Goal: Information Seeking & Learning: Check status

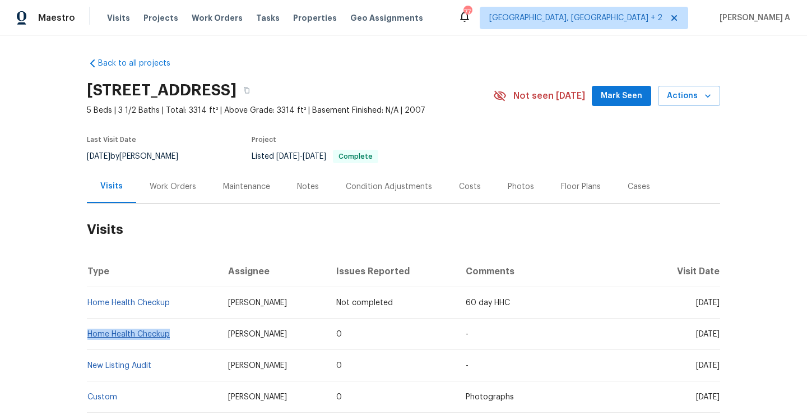
drag, startPoint x: 181, startPoint y: 336, endPoint x: 90, endPoint y: 330, distance: 91.0
click at [90, 330] on td "Home Health Checkup" at bounding box center [153, 333] width 132 height 31
copy link "Home Health Checkup"
click at [161, 183] on div "Work Orders" at bounding box center [173, 186] width 47 height 11
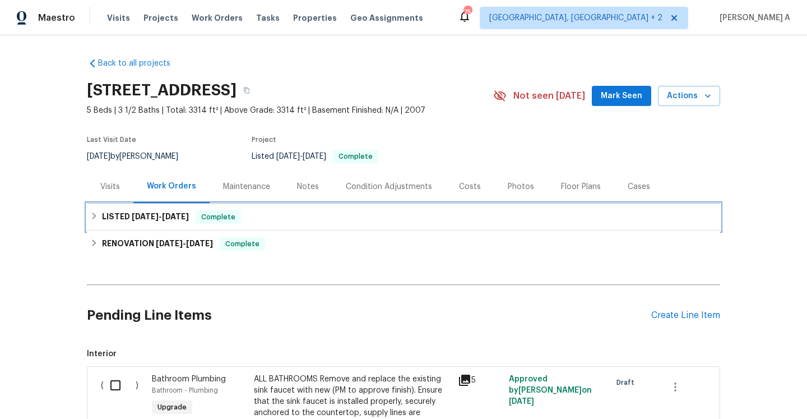
click at [170, 216] on span "8/22/25" at bounding box center [175, 216] width 27 height 8
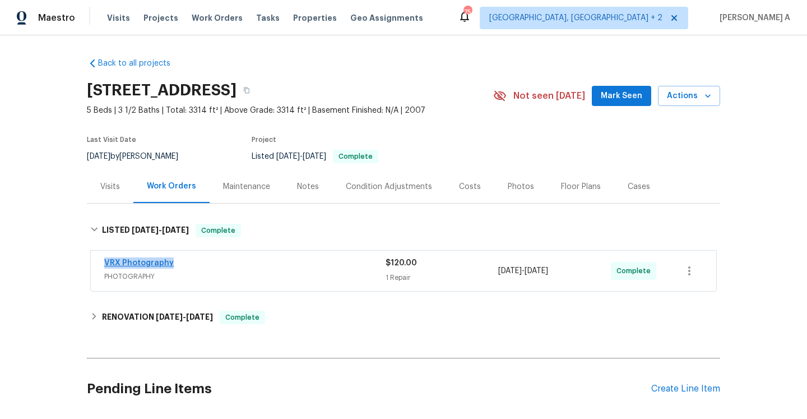
drag, startPoint x: 179, startPoint y: 264, endPoint x: 105, endPoint y: 262, distance: 74.0
click at [105, 262] on div "VRX Photography" at bounding box center [244, 263] width 281 height 13
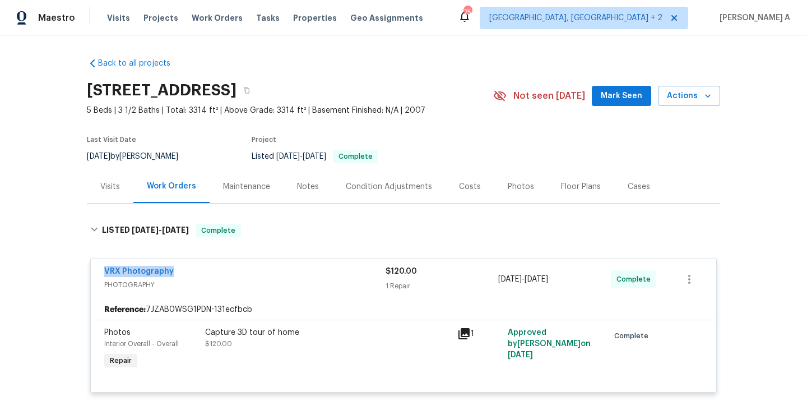
copy link "VRX Photography"
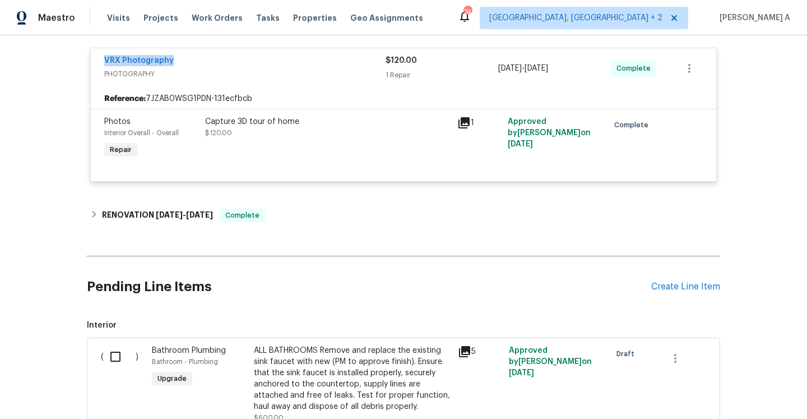
scroll to position [248, 0]
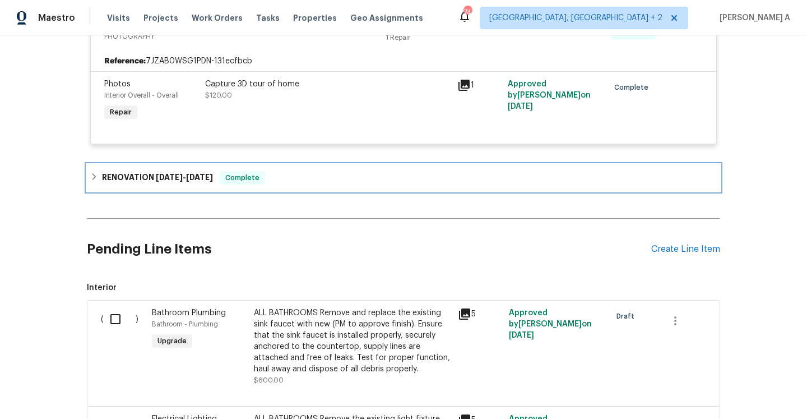
click at [166, 184] on h6 "RENOVATION 7/16/25 - 8/17/25" at bounding box center [157, 177] width 111 height 13
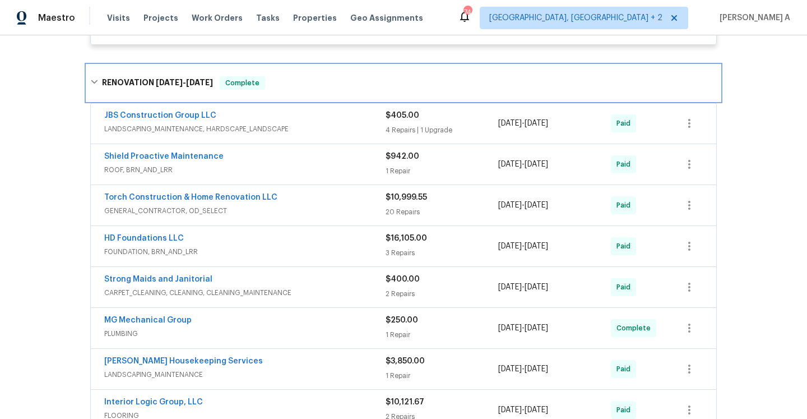
scroll to position [328, 0]
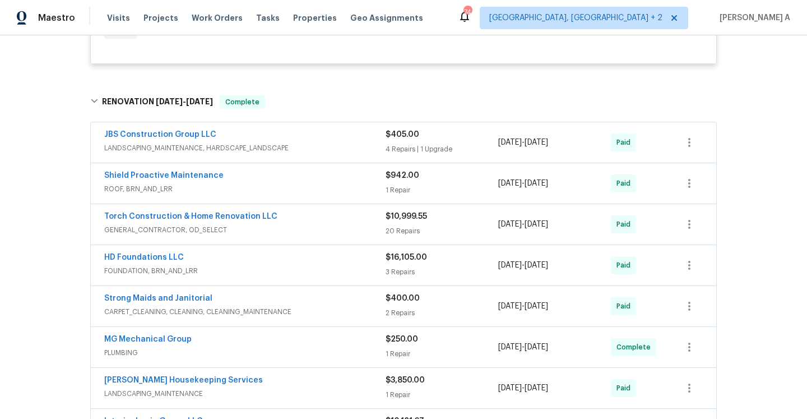
click at [212, 231] on span "GENERAL_CONTRACTOR, OD_SELECT" at bounding box center [244, 229] width 281 height 11
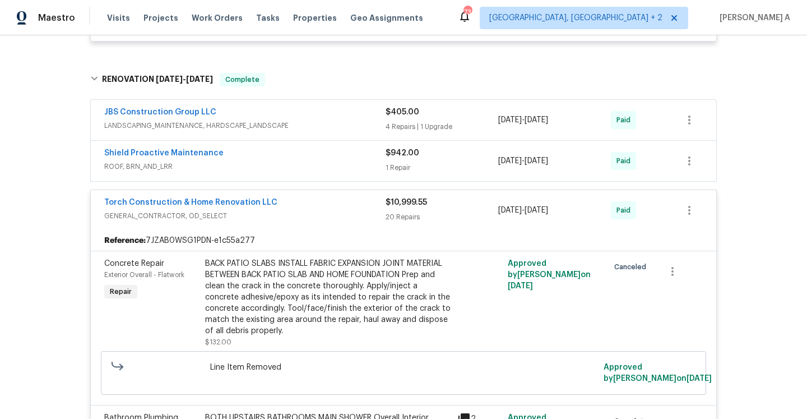
scroll to position [355, 0]
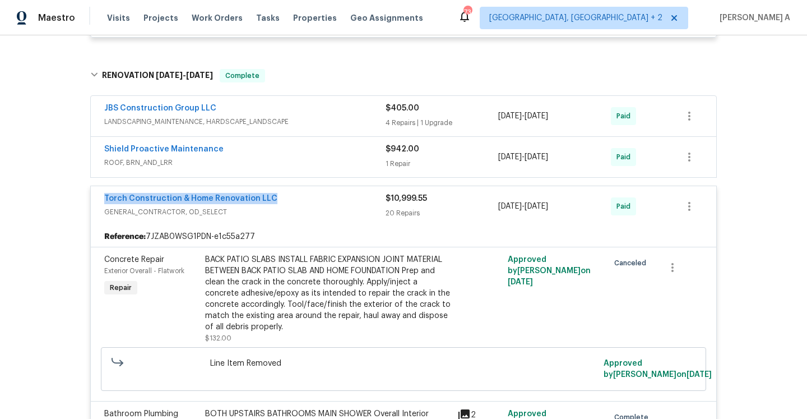
click at [103, 200] on div "Torch Construction & Home Renovation LLC GENERAL_CONTRACTOR, OD_SELECT $10,999.…" at bounding box center [403, 206] width 625 height 40
copy link "Torch Construction & Home Renovation LLC"
click at [298, 214] on span "GENERAL_CONTRACTOR, OD_SELECT" at bounding box center [244, 211] width 281 height 11
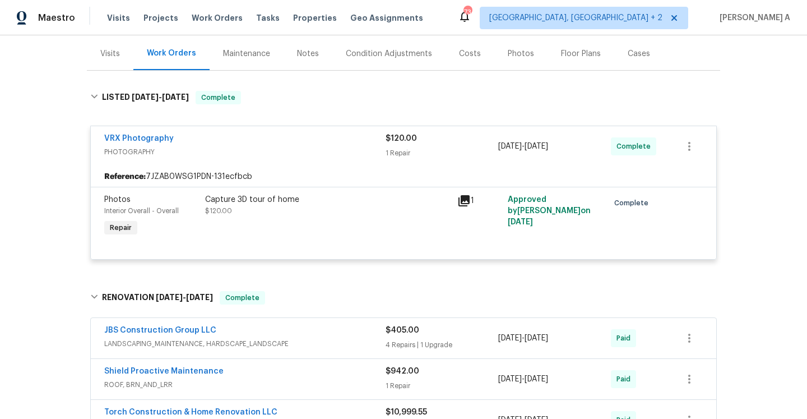
scroll to position [112, 0]
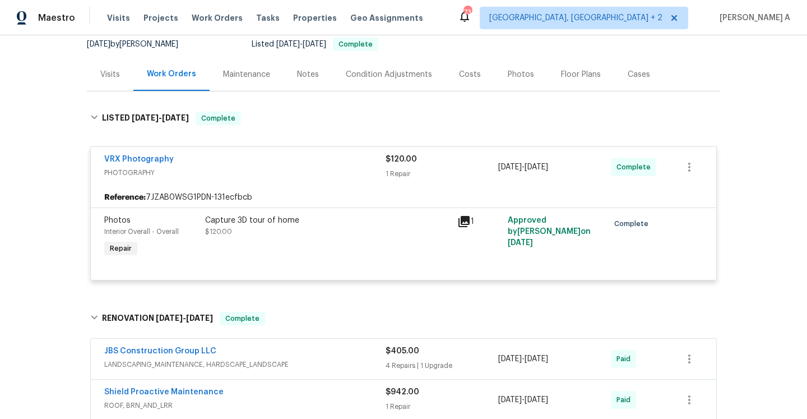
click at [123, 85] on div "Visits" at bounding box center [110, 74] width 47 height 33
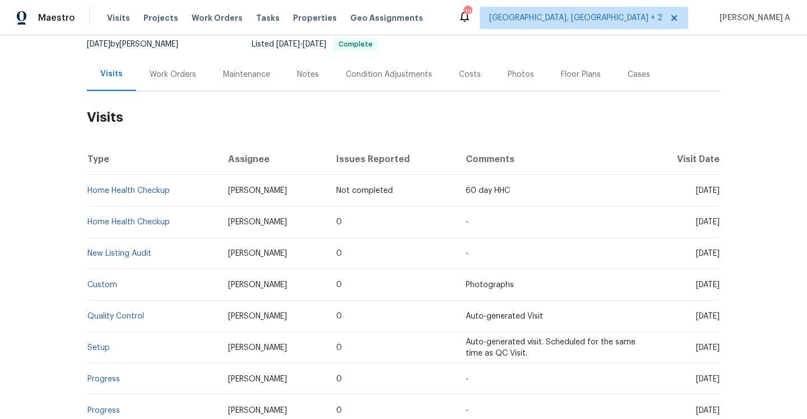
click at [161, 85] on div "Work Orders" at bounding box center [172, 74] width 73 height 33
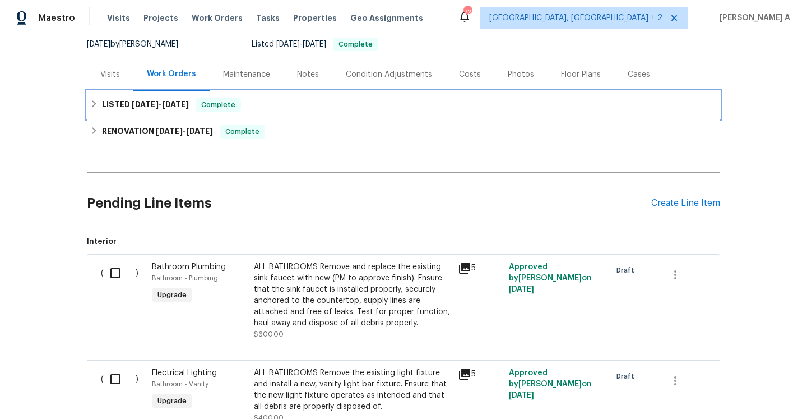
click at [174, 99] on h6 "LISTED 8/21/25 - 8/22/25" at bounding box center [145, 104] width 87 height 13
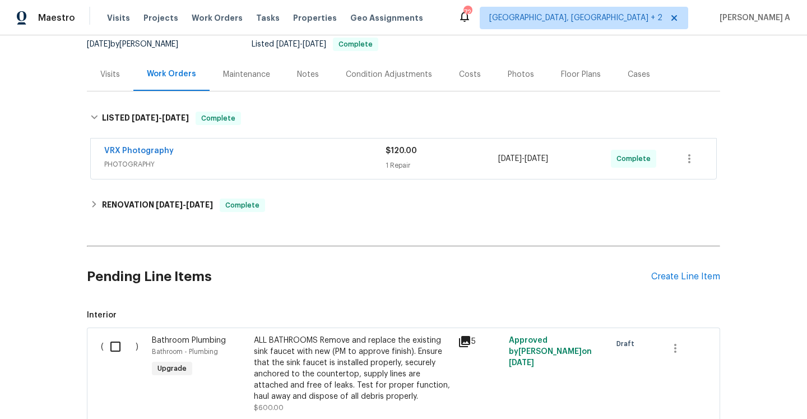
click at [196, 149] on div "VRX Photography" at bounding box center [244, 151] width 281 height 13
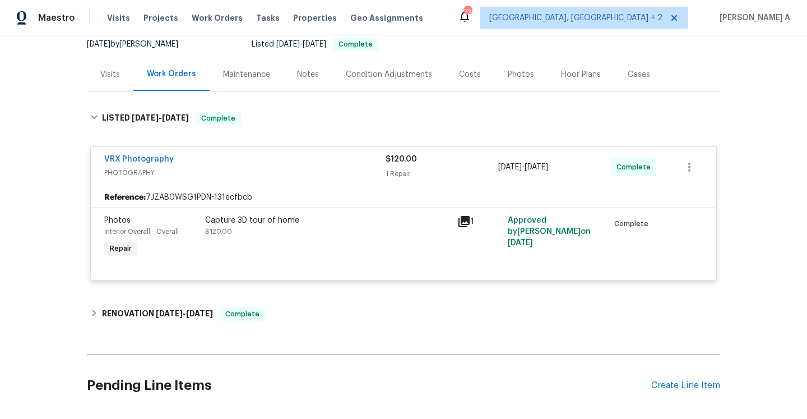
click at [123, 77] on div "Visits" at bounding box center [110, 74] width 47 height 33
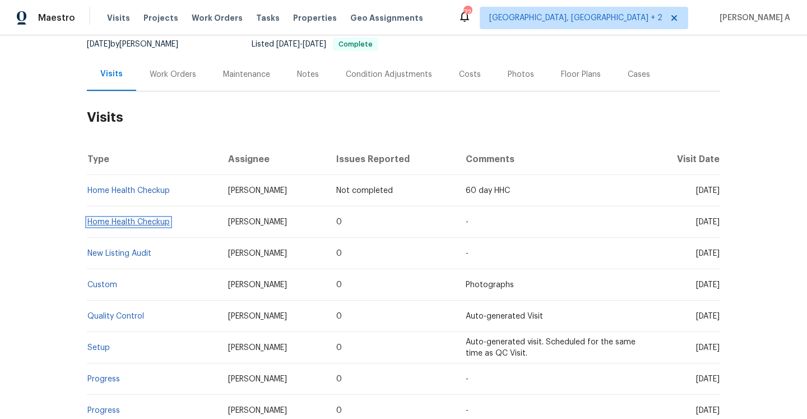
click at [145, 220] on link "Home Health Checkup" at bounding box center [128, 222] width 82 height 8
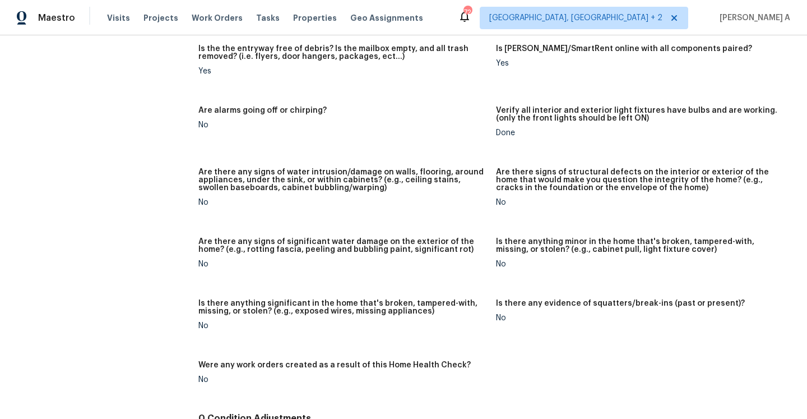
scroll to position [604, 0]
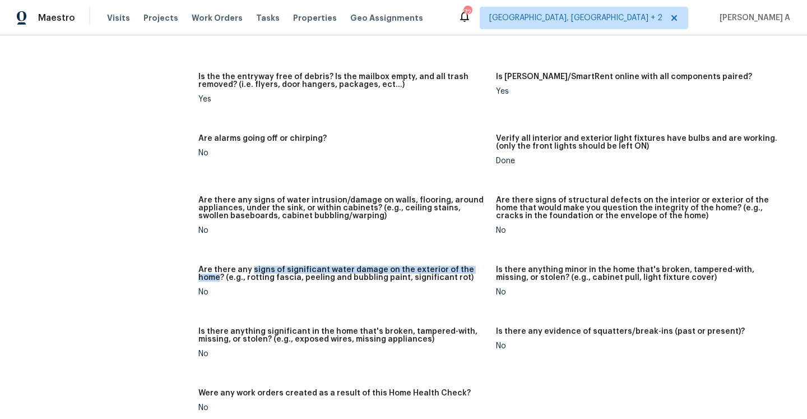
drag, startPoint x: 249, startPoint y: 263, endPoint x: 480, endPoint y: 261, distance: 230.3
click at [480, 266] on h5 "Are there any signs of significant water damage on the exterior of the home? (e…" at bounding box center [342, 274] width 289 height 16
copy h5 "signs of significant water damage on the exterior of the home"
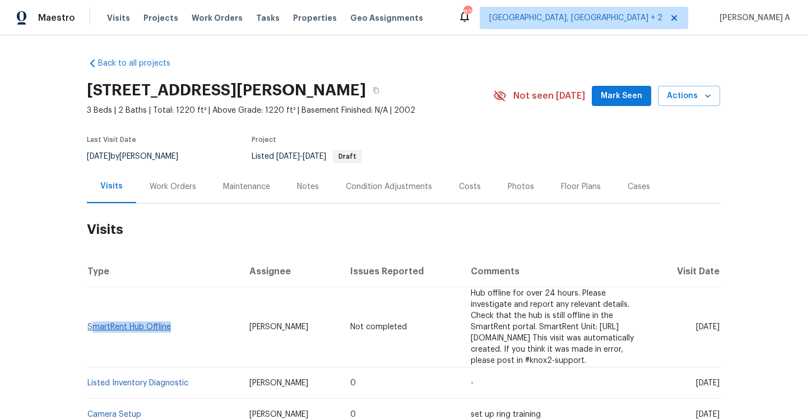
drag, startPoint x: 179, startPoint y: 325, endPoint x: 90, endPoint y: 322, distance: 89.2
click at [90, 322] on td "SmartRent Hub Offline" at bounding box center [164, 327] width 154 height 80
copy link "SmartRent Hub Offline"
click at [177, 188] on div "Work Orders" at bounding box center [173, 186] width 47 height 11
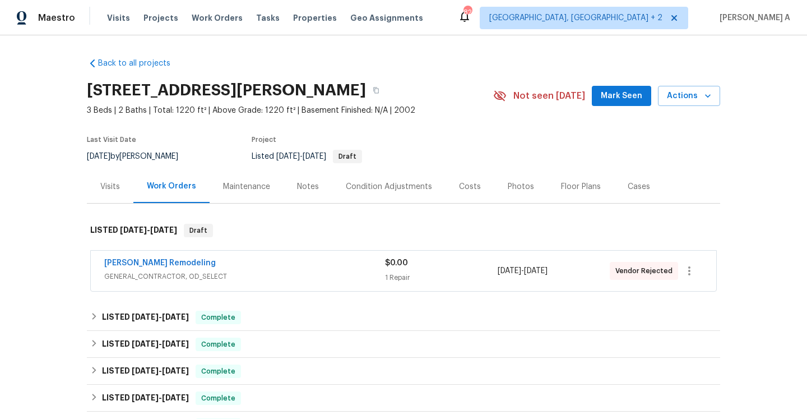
click at [228, 270] on div "[PERSON_NAME] Remodeling" at bounding box center [244, 263] width 281 height 13
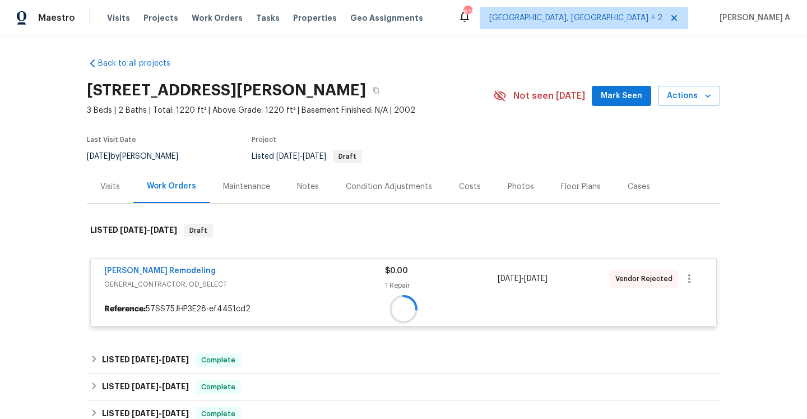
scroll to position [122, 0]
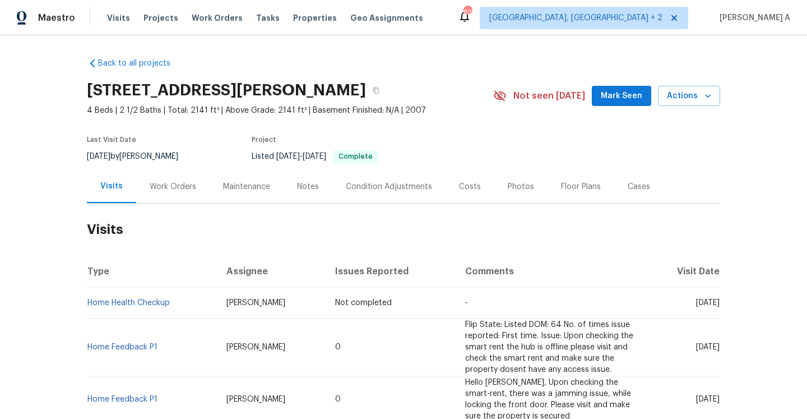
scroll to position [17, 0]
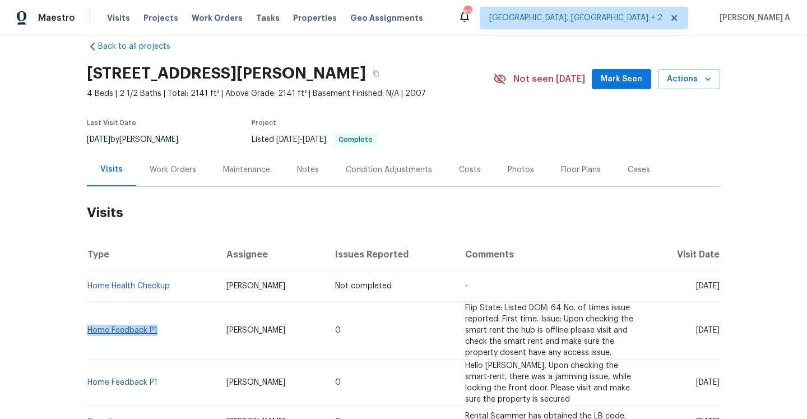
drag, startPoint x: 163, startPoint y: 334, endPoint x: 89, endPoint y: 331, distance: 74.0
click at [89, 331] on td "Home Feedback P1" at bounding box center [152, 330] width 131 height 58
copy link "Home Feedback P1"
click at [183, 172] on div "Work Orders" at bounding box center [173, 169] width 47 height 11
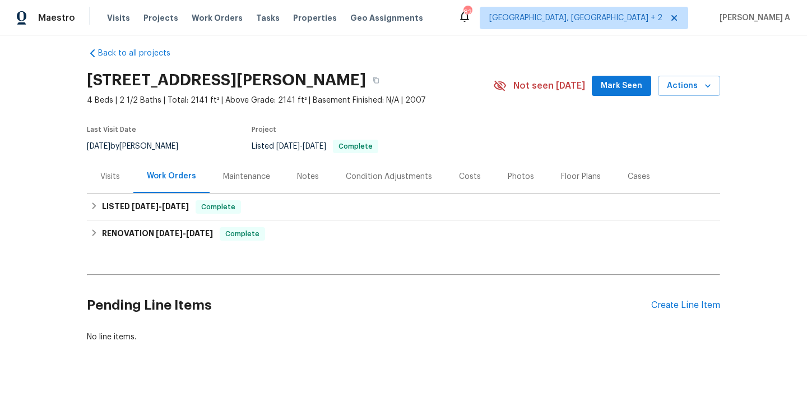
scroll to position [10, 0]
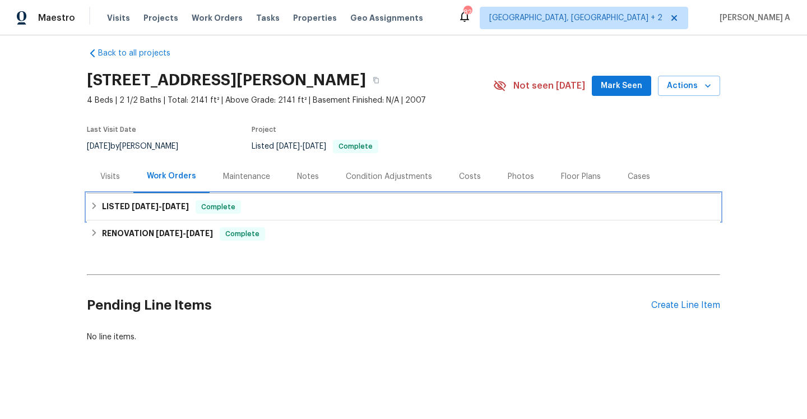
click at [189, 209] on div "LISTED 9/8/25 - 9/9/25 Complete" at bounding box center [403, 206] width 627 height 13
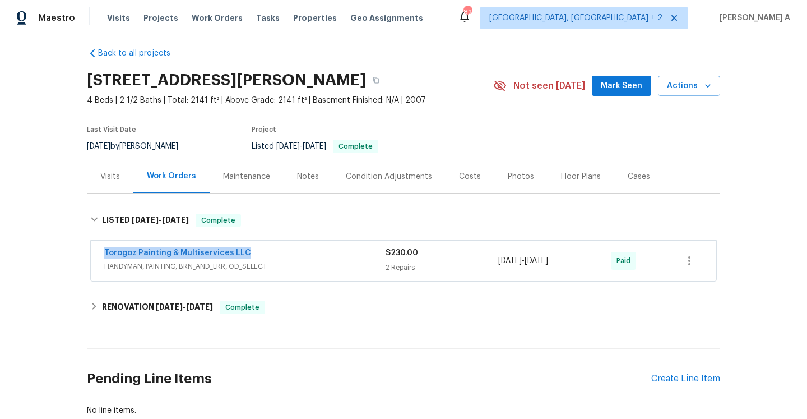
drag, startPoint x: 259, startPoint y: 256, endPoint x: 105, endPoint y: 254, distance: 154.1
click at [105, 254] on div "Torogoz Painting & Multiservices LLC" at bounding box center [244, 253] width 281 height 13
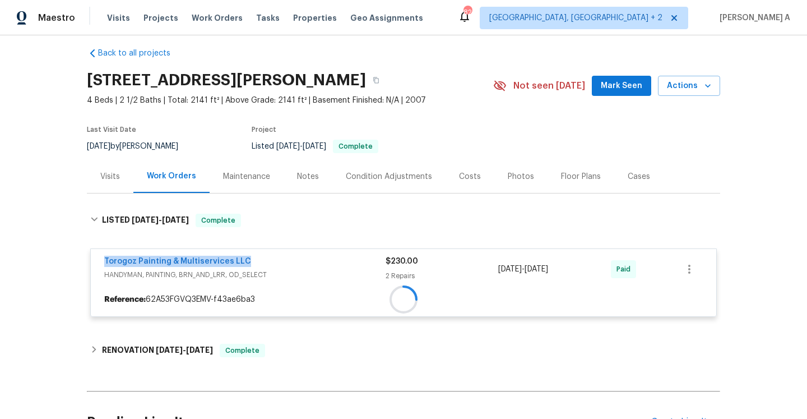
copy link "Torogoz Painting & Multiservices LLC"
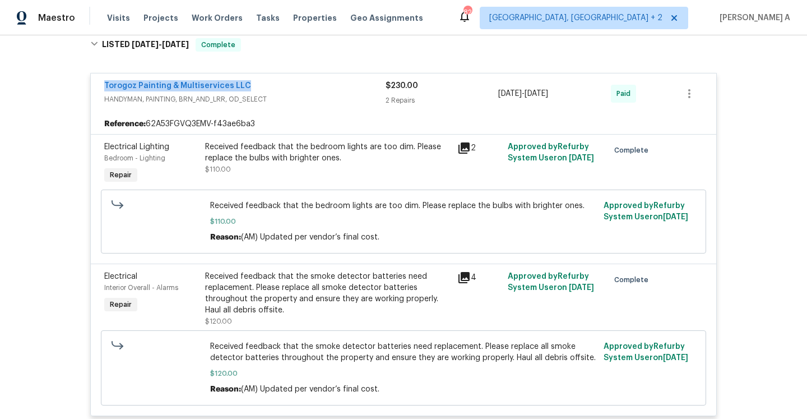
scroll to position [165, 0]
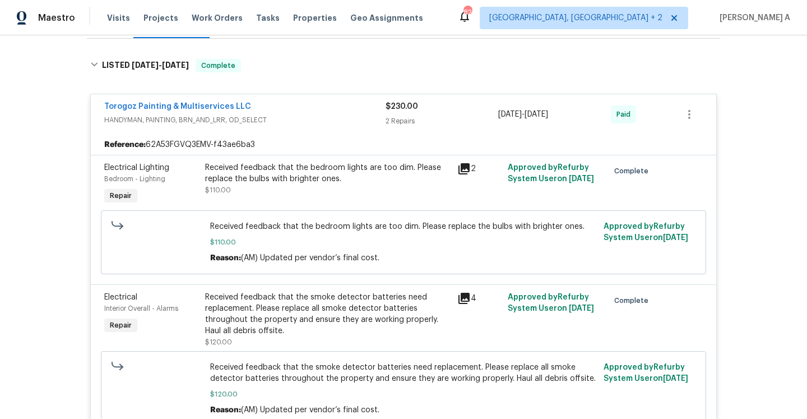
click at [304, 117] on span "HANDYMAN, PAINTING, BRN_AND_LRR, OD_SELECT" at bounding box center [244, 119] width 281 height 11
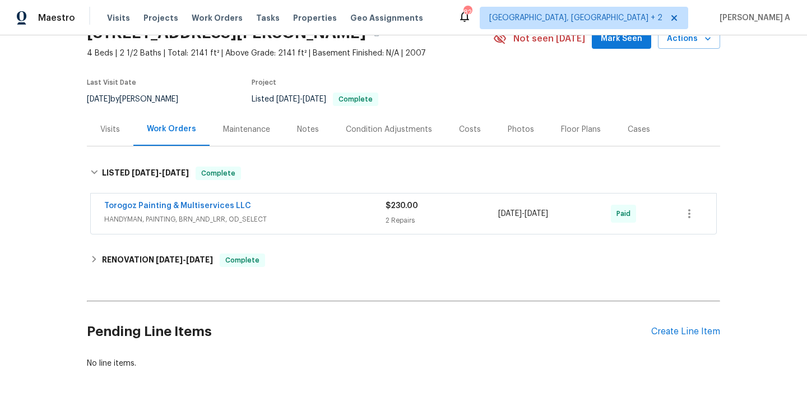
scroll to position [0, 0]
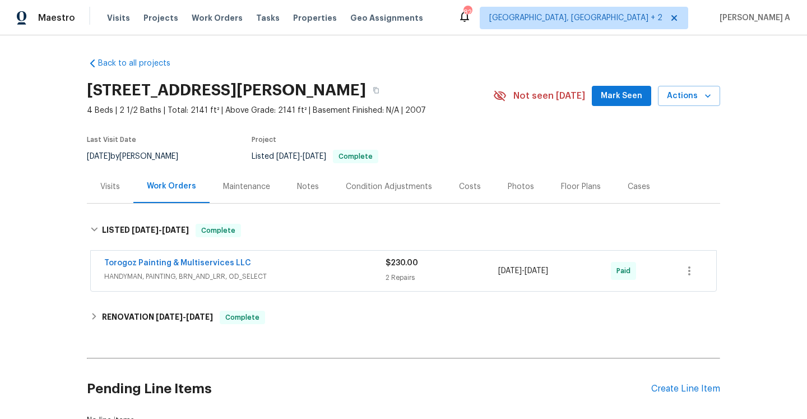
click at [127, 188] on div "Visits" at bounding box center [110, 186] width 47 height 33
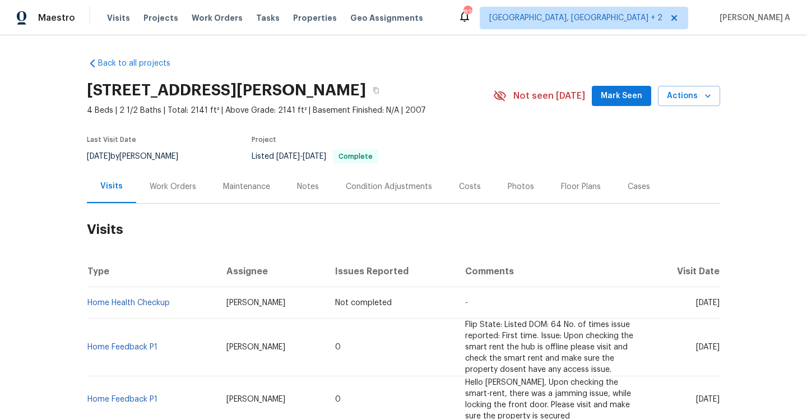
click at [188, 174] on div "Work Orders" at bounding box center [172, 186] width 73 height 33
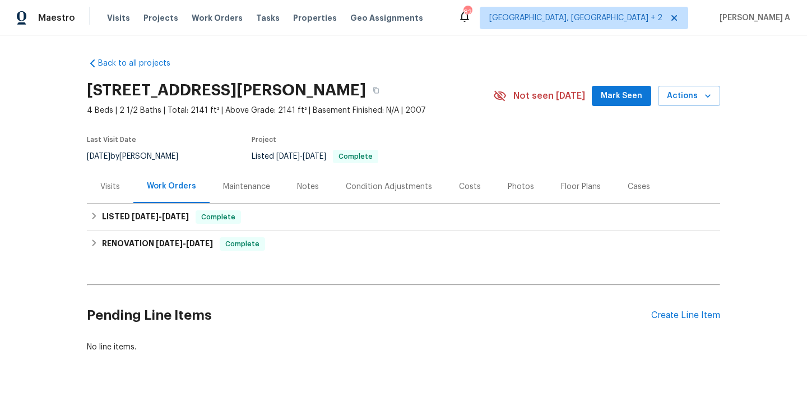
click at [113, 195] on div "Visits" at bounding box center [110, 186] width 47 height 33
